Goal: Task Accomplishment & Management: Use online tool/utility

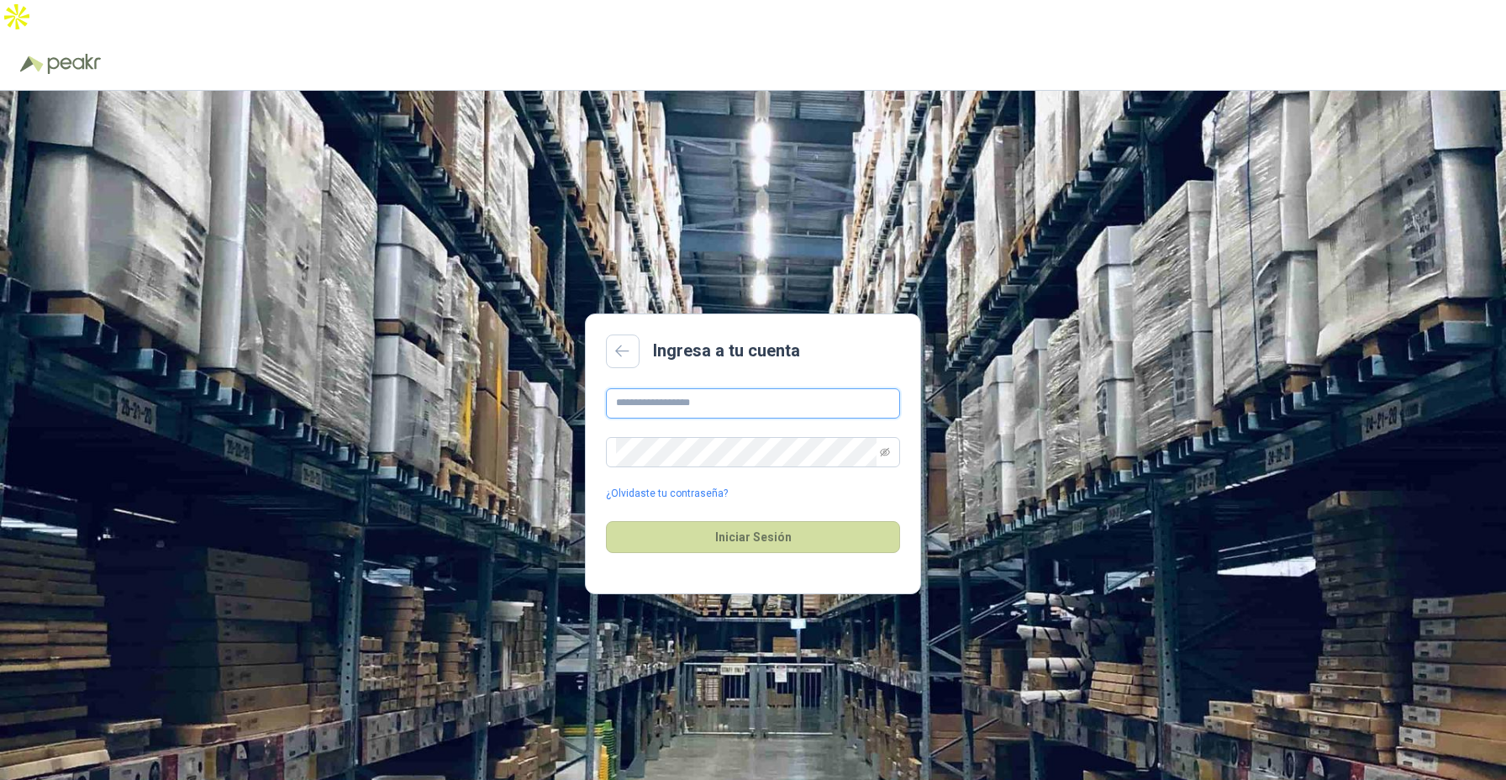
click at [723, 388] on input "text" at bounding box center [753, 403] width 294 height 30
type input "**********"
click at [738, 521] on button "Iniciar Sesión" at bounding box center [753, 537] width 294 height 32
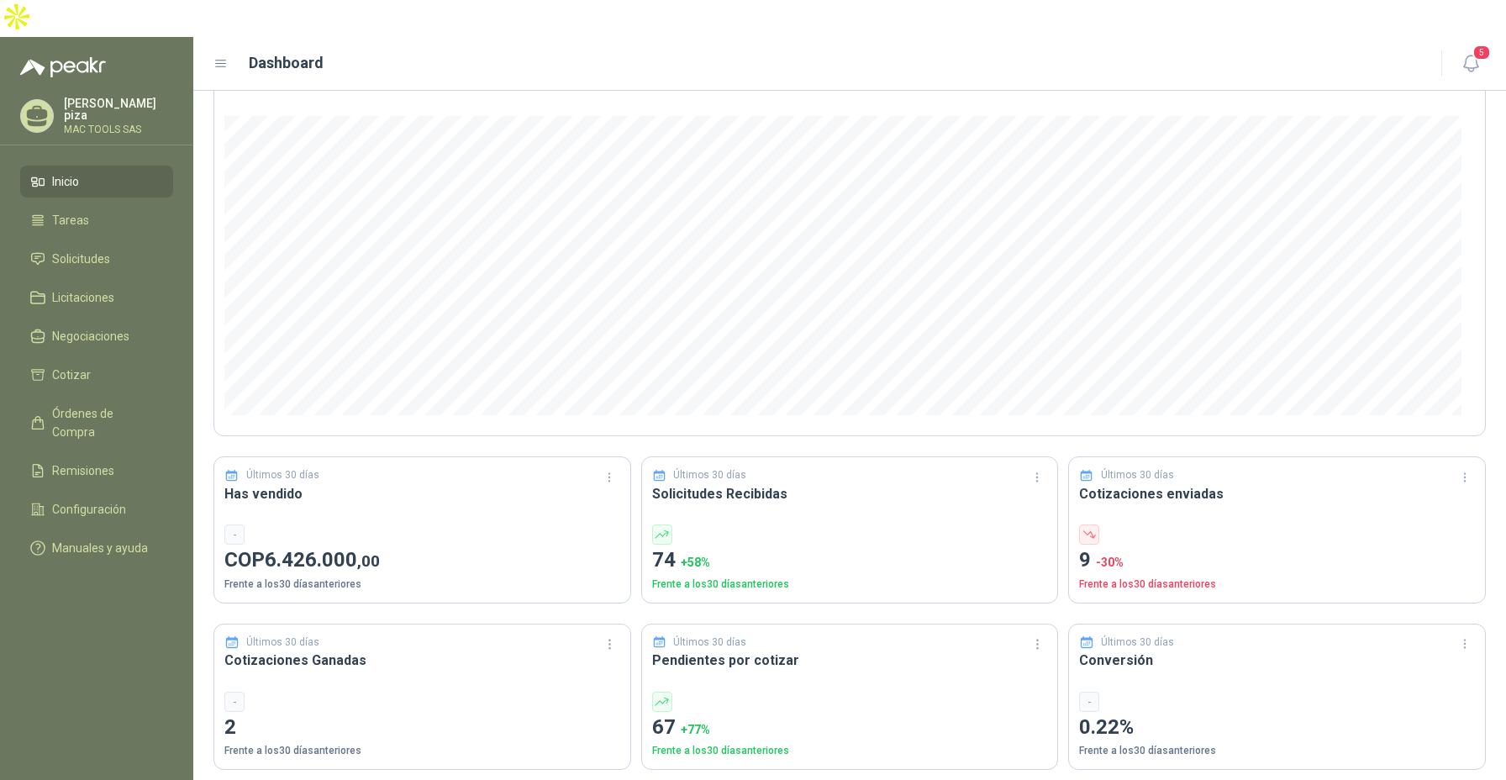
scroll to position [140, 0]
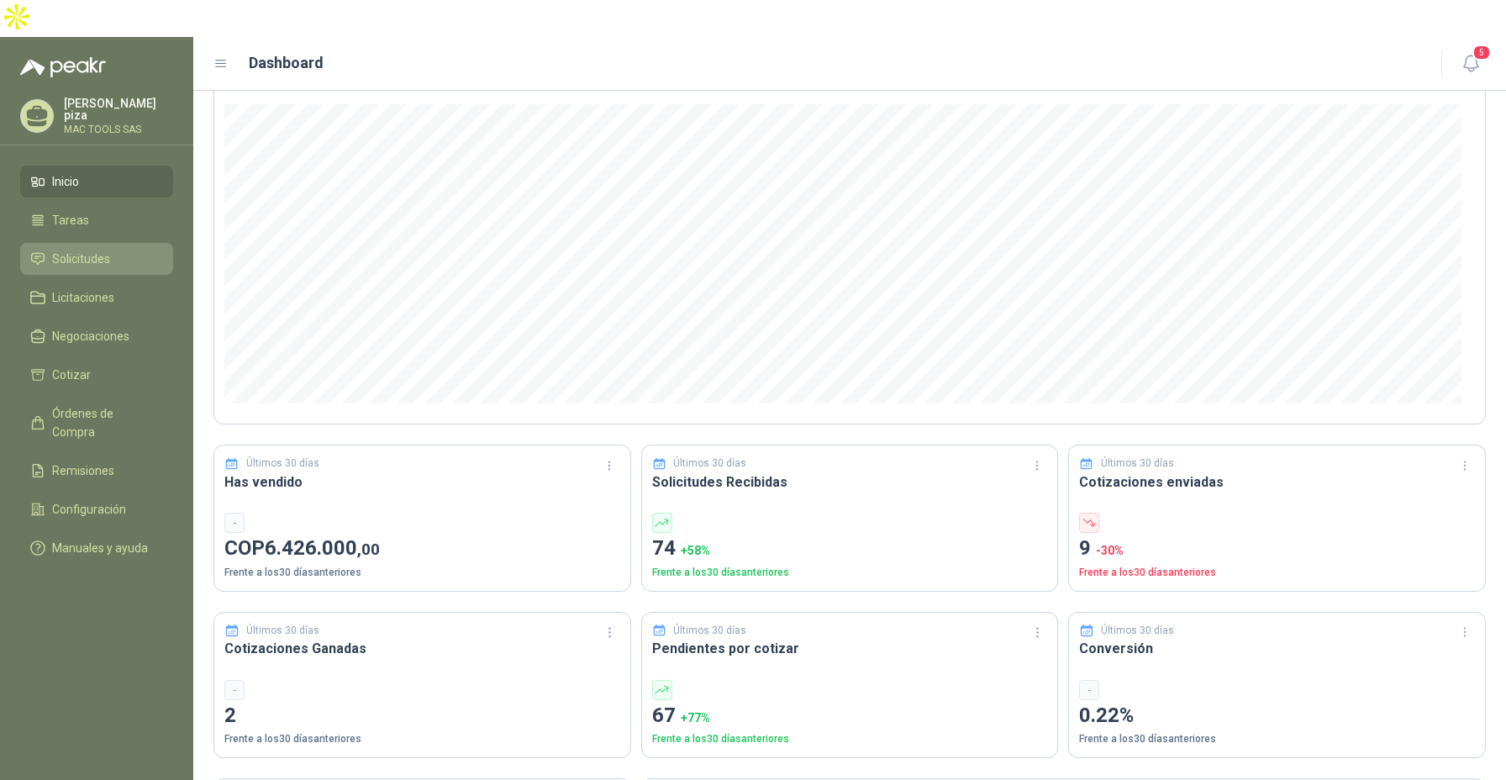
click at [61, 250] on span "Solicitudes" at bounding box center [81, 259] width 58 height 18
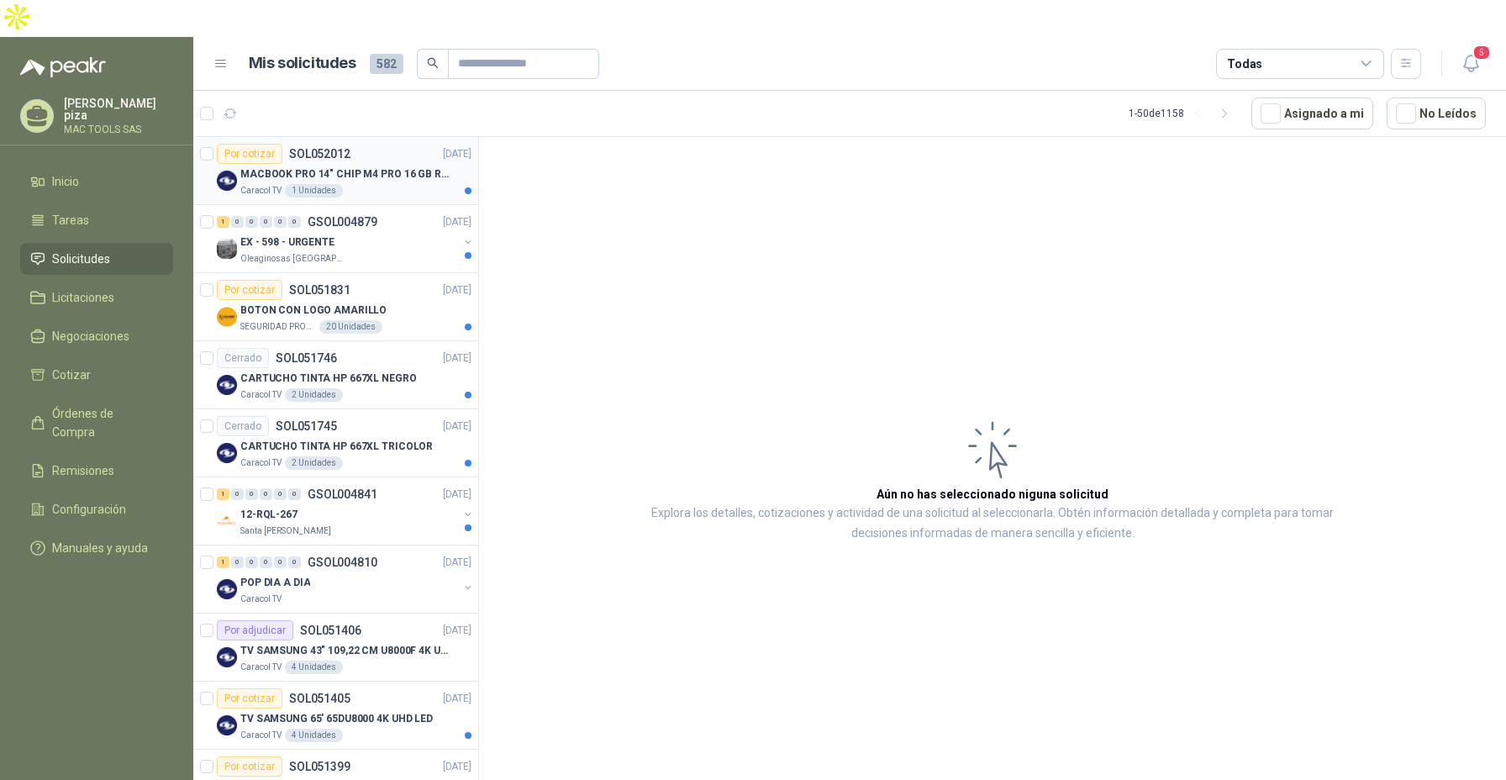
click at [407, 184] on div "Caracol TV 1 Unidades" at bounding box center [355, 190] width 231 height 13
